Goal: Information Seeking & Learning: Learn about a topic

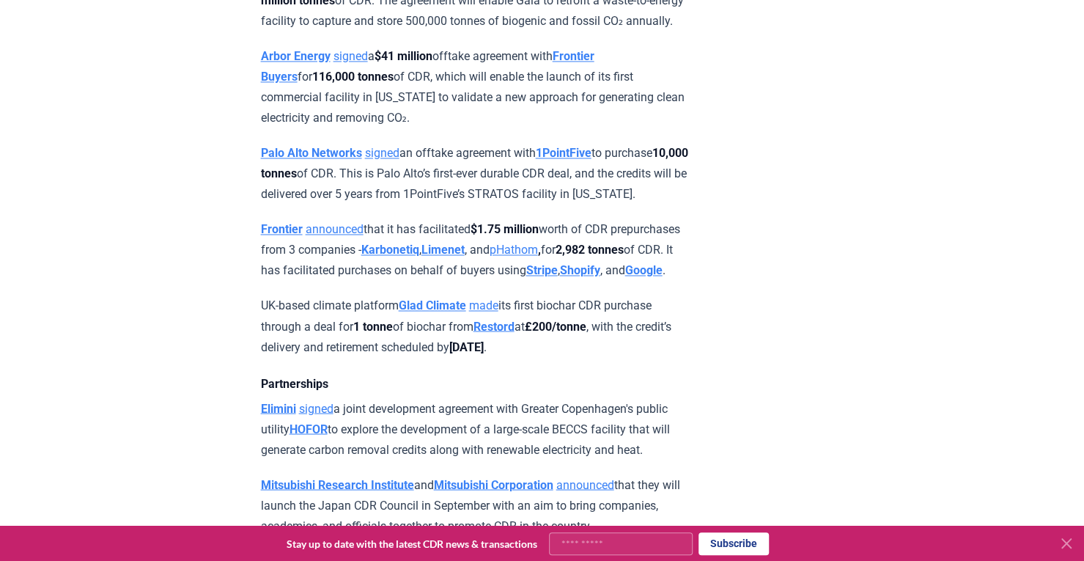
scroll to position [1393, 0]
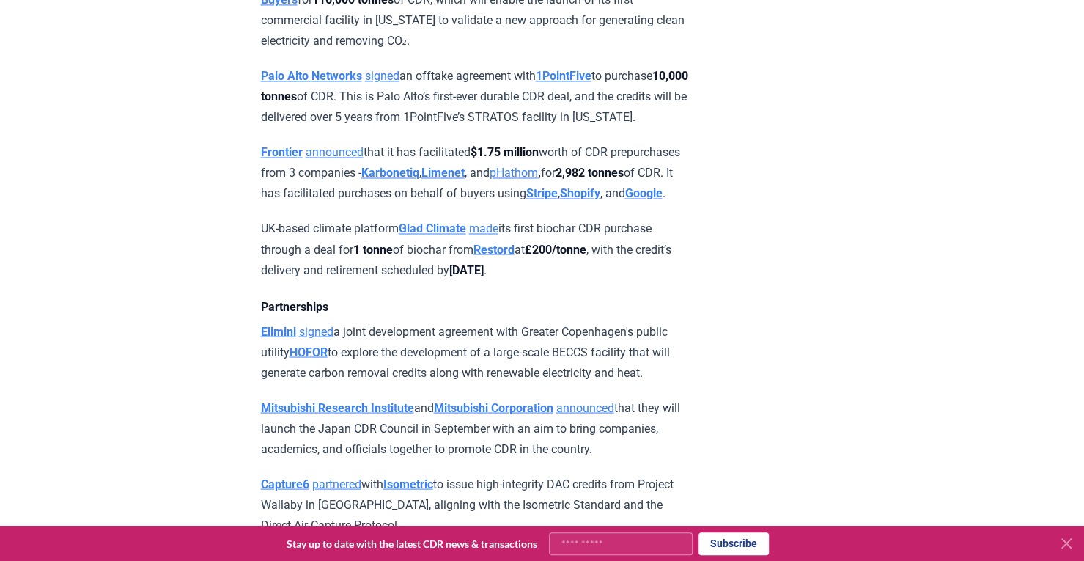
click at [512, 256] on strong "Restord" at bounding box center [493, 249] width 41 height 14
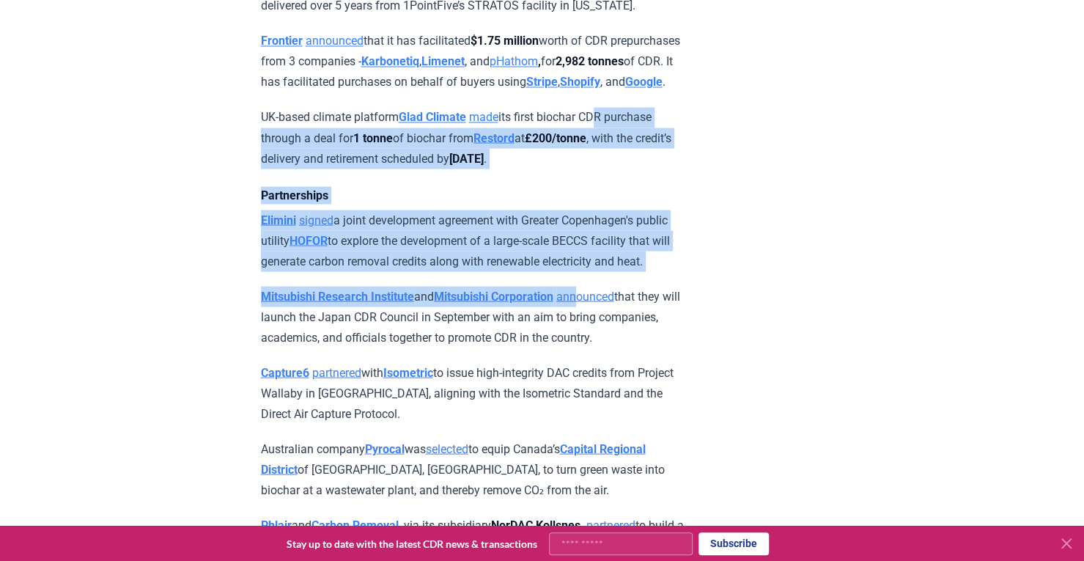
scroll to position [1612, 0]
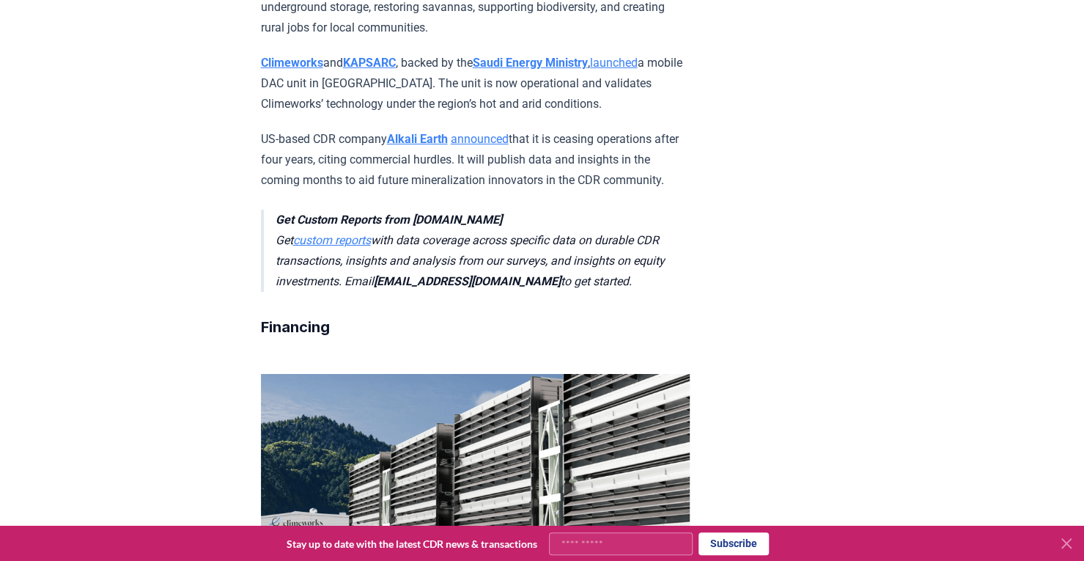
scroll to position [3040, 0]
